Goal: Find specific page/section: Find specific page/section

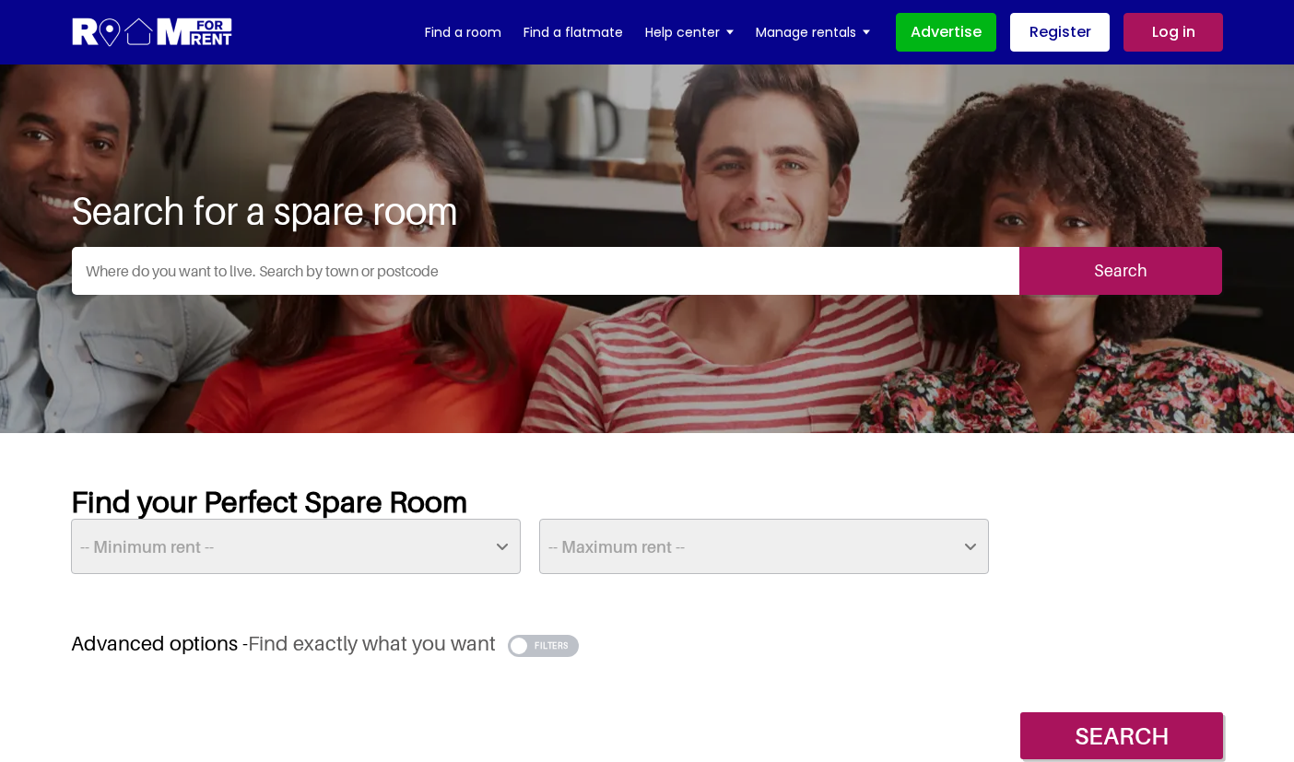
click at [644, 271] on input "text" at bounding box center [546, 271] width 948 height 48
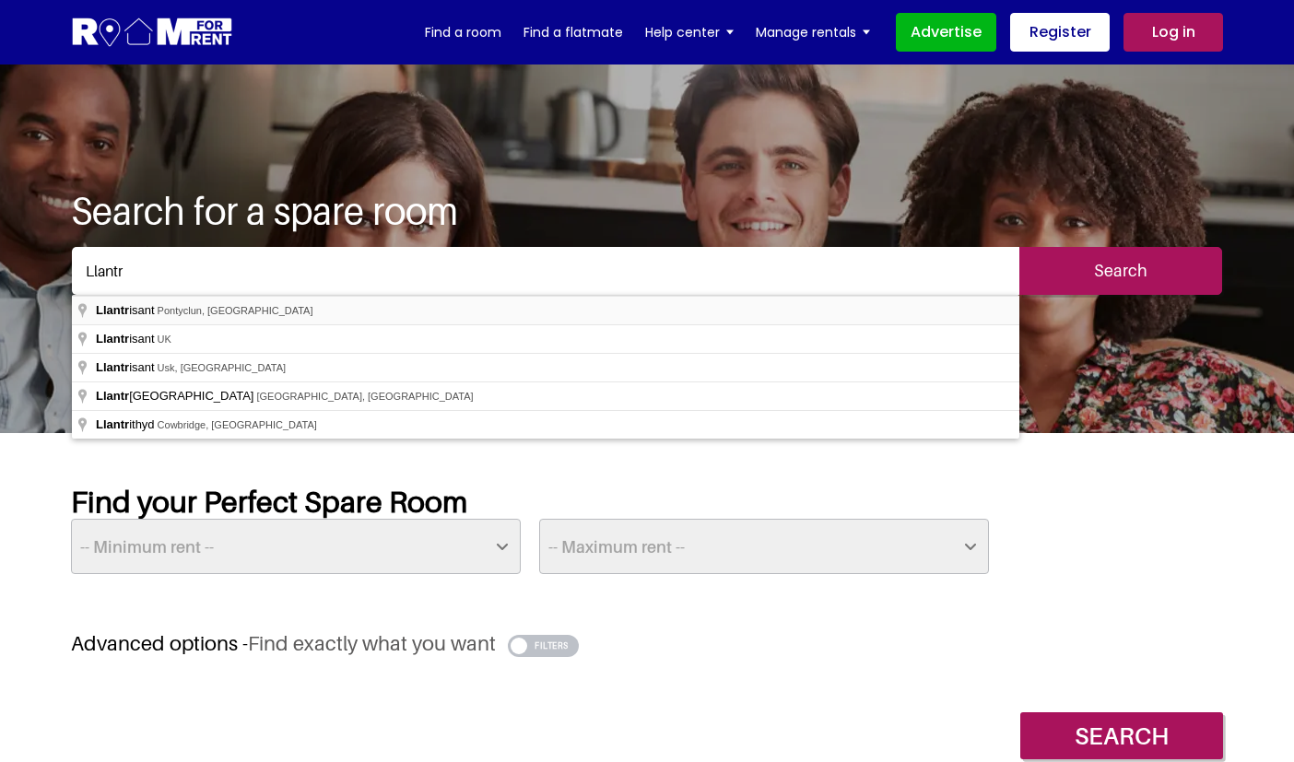
type input "Llantrisant, [GEOGRAPHIC_DATA], [GEOGRAPHIC_DATA]"
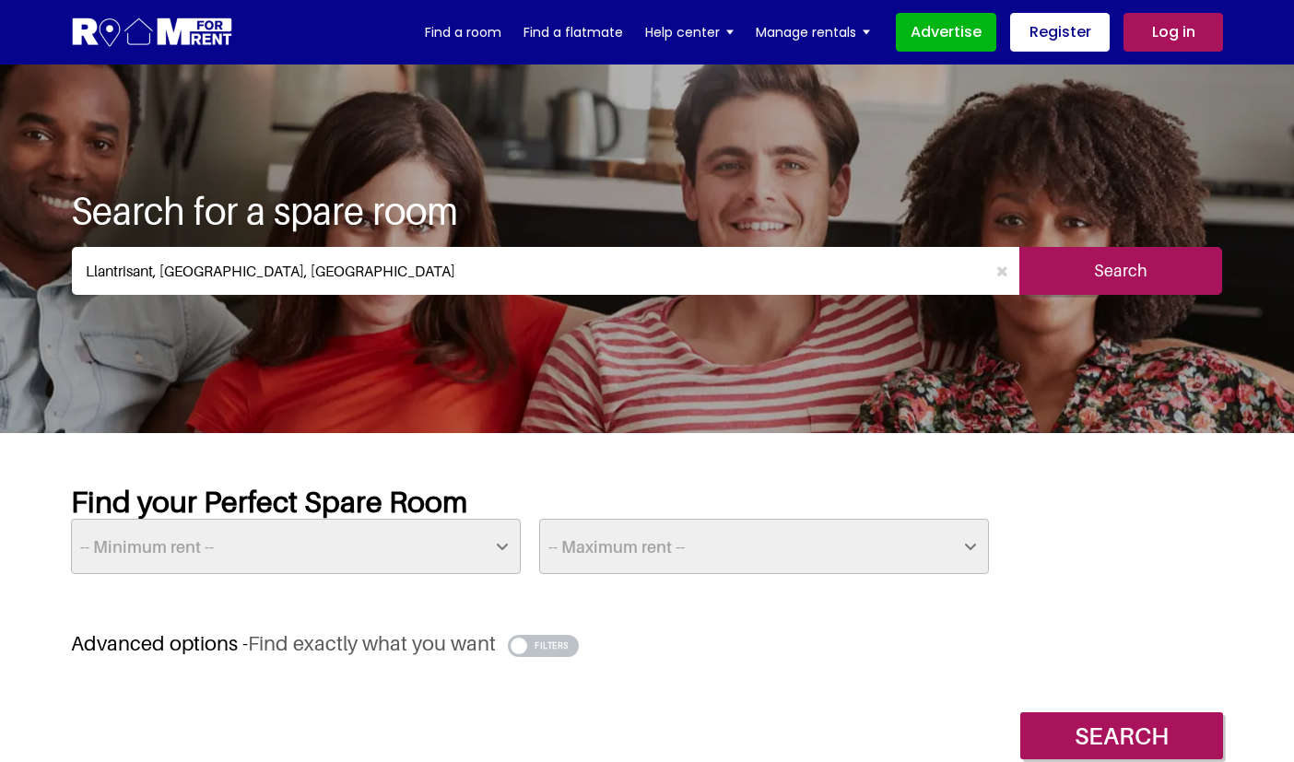
click at [1102, 268] on input "Search" at bounding box center [1121, 271] width 203 height 48
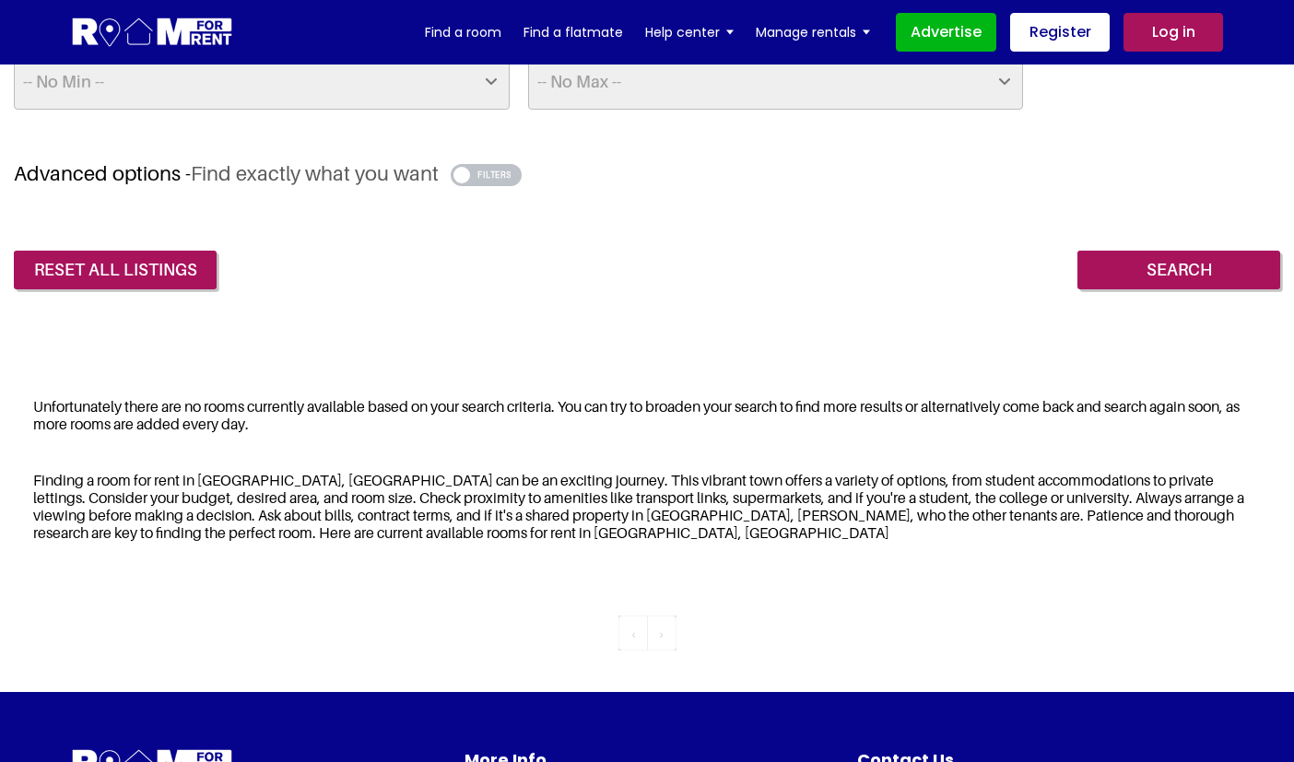
scroll to position [553, 0]
